Goal: Transaction & Acquisition: Purchase product/service

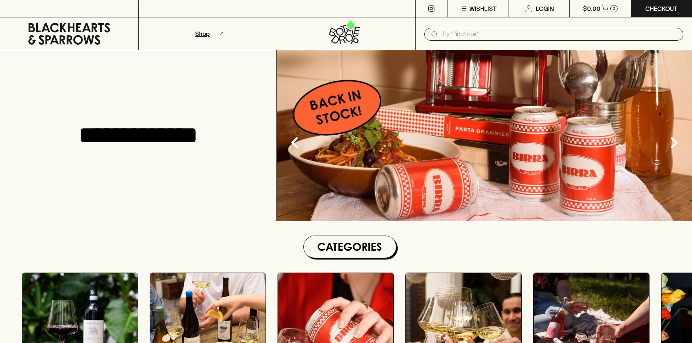
click at [211, 33] on button "Shop" at bounding box center [208, 33] width 138 height 32
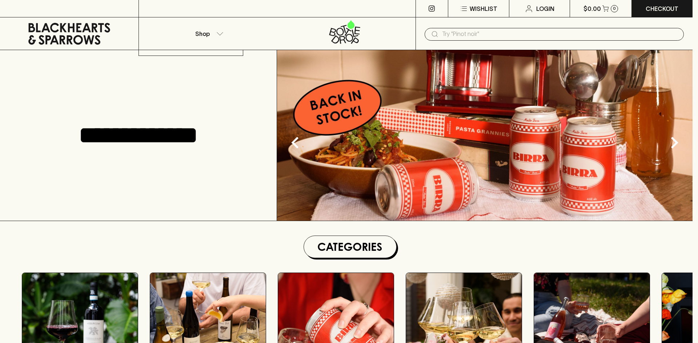
click at [366, 249] on div at bounding box center [349, 171] width 698 height 343
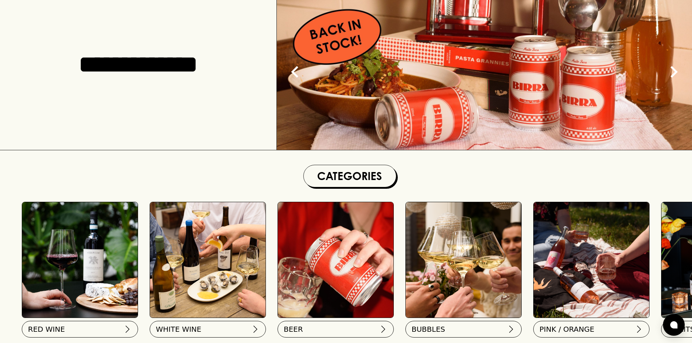
scroll to position [145, 0]
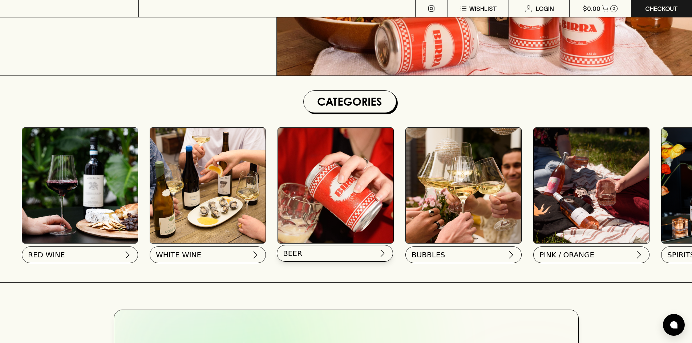
click at [300, 254] on button "BEER" at bounding box center [335, 253] width 116 height 17
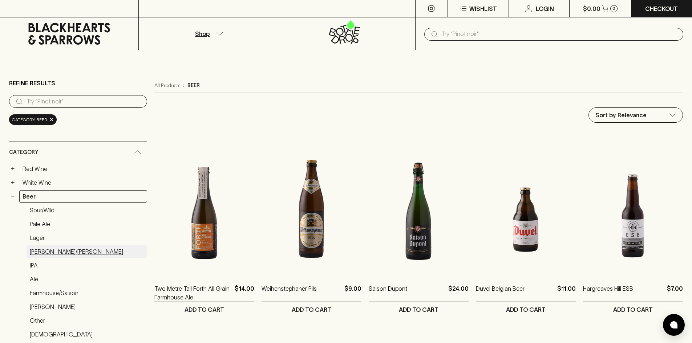
click at [36, 252] on link "[PERSON_NAME]/[PERSON_NAME]" at bounding box center [87, 252] width 121 height 12
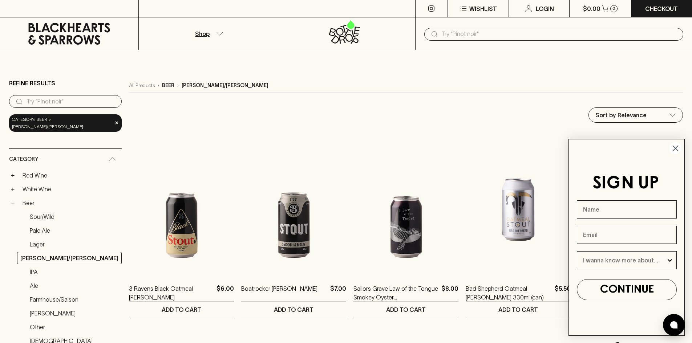
click at [679, 149] on circle "Close dialog" at bounding box center [676, 148] width 12 height 12
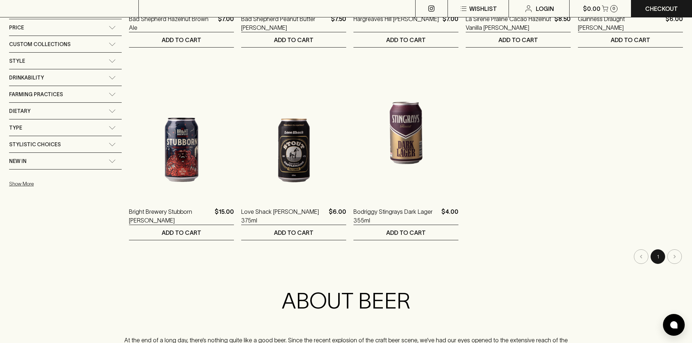
scroll to position [472, 0]
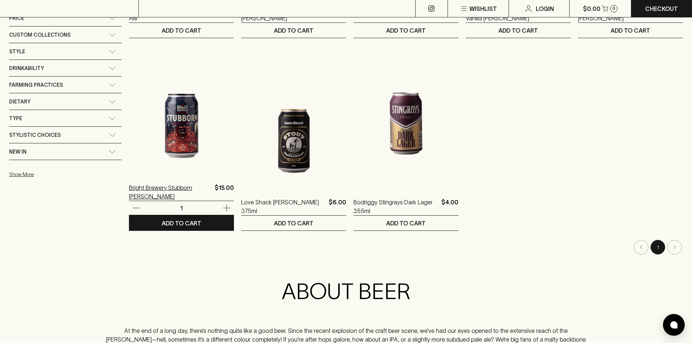
click at [155, 186] on p "Bright Brewery Stubborn [PERSON_NAME]" at bounding box center [170, 191] width 83 height 17
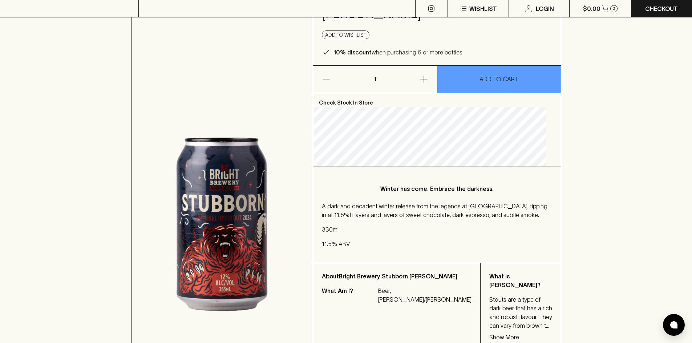
scroll to position [73, 0]
